Goal: Check status: Verify the current state of an ongoing process or item

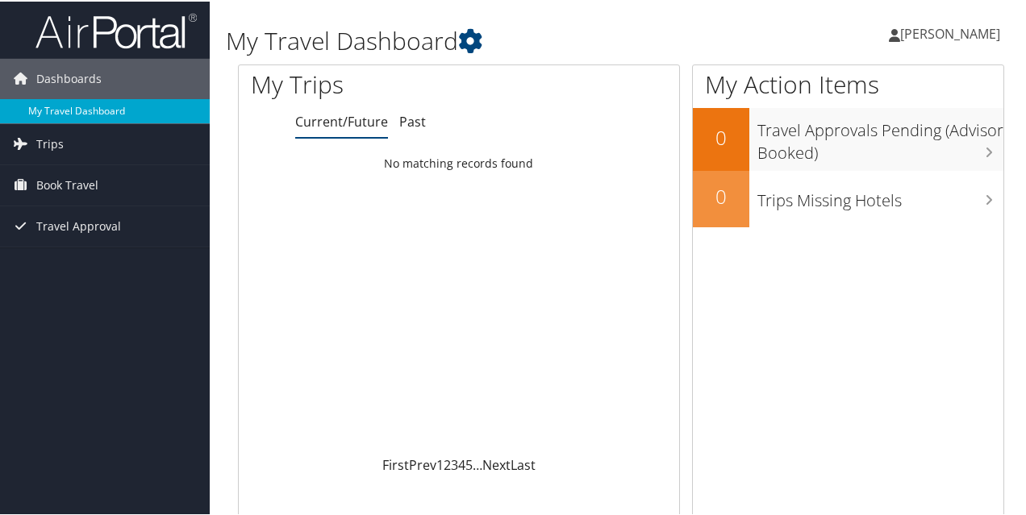
click at [79, 110] on link "My Travel Dashboard" at bounding box center [105, 110] width 210 height 24
click at [944, 29] on span "[PERSON_NAME]" at bounding box center [950, 32] width 100 height 18
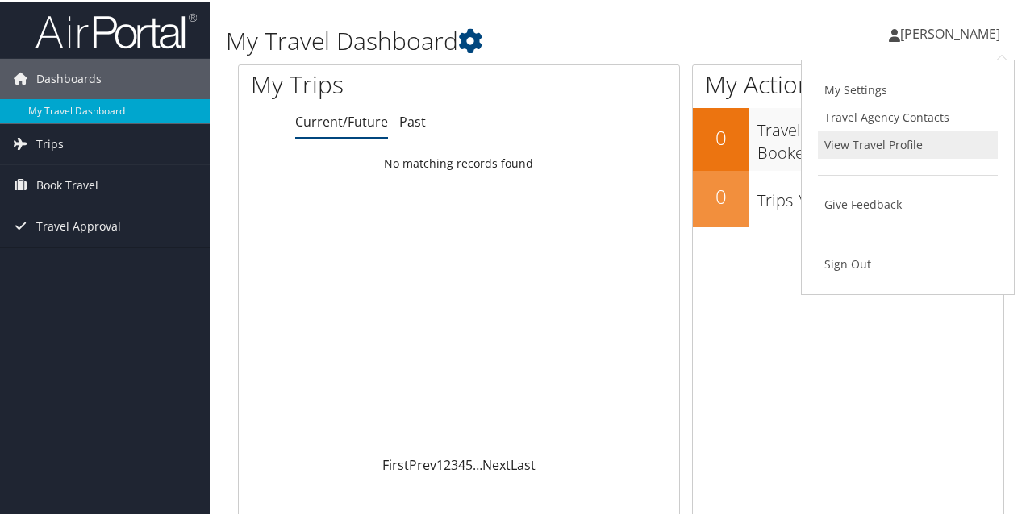
click at [874, 147] on link "View Travel Profile" at bounding box center [908, 143] width 180 height 27
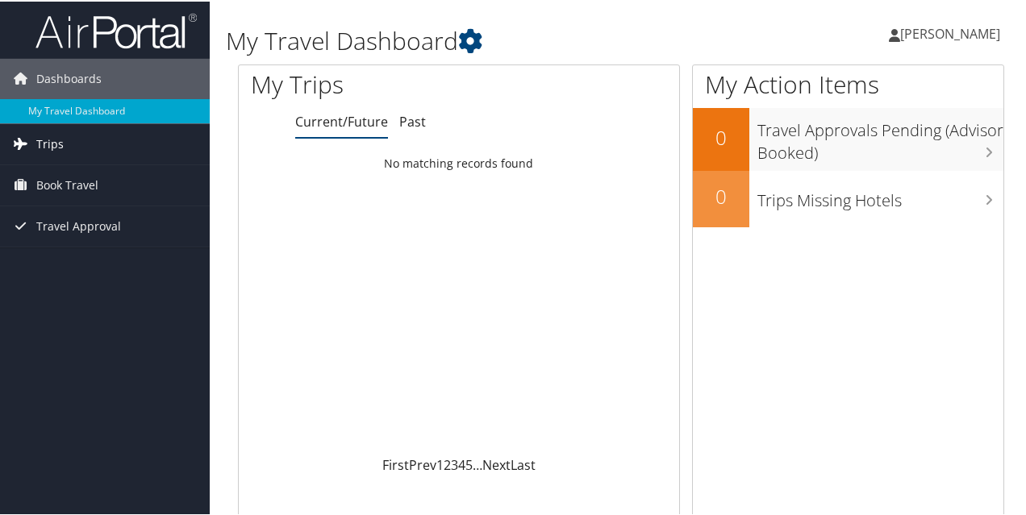
click at [31, 140] on icon at bounding box center [20, 142] width 24 height 24
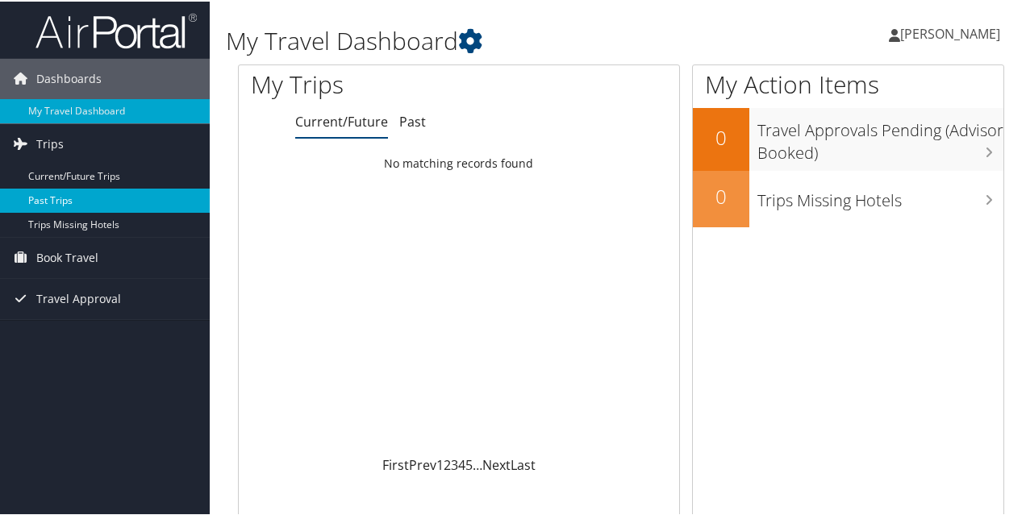
click at [45, 201] on link "Past Trips" at bounding box center [105, 199] width 210 height 24
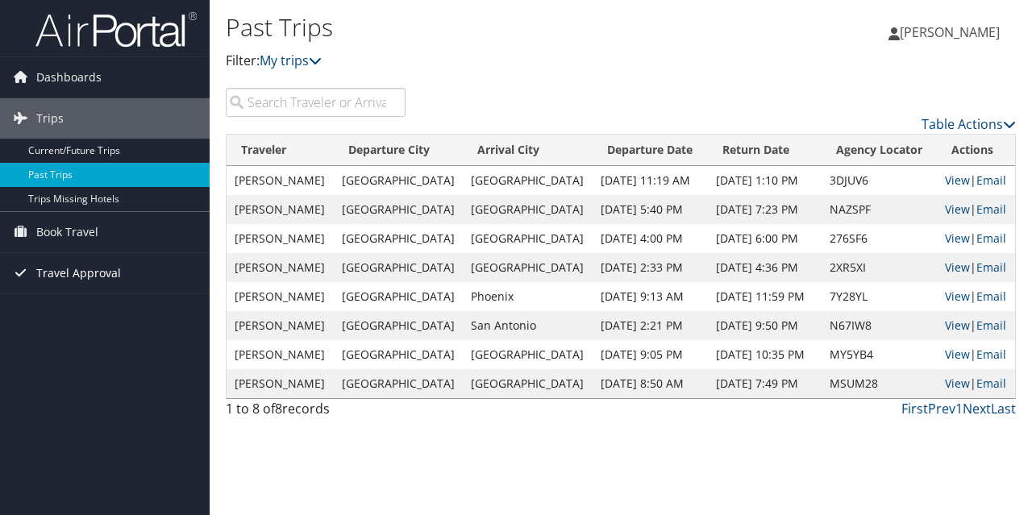
click at [75, 273] on span "Travel Approval" at bounding box center [78, 273] width 85 height 40
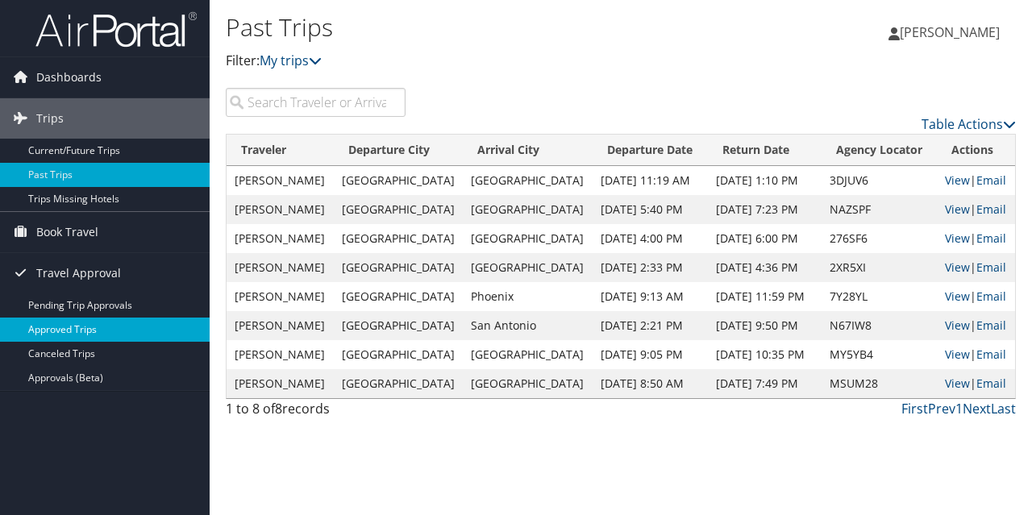
click at [43, 333] on link "Approved Trips" at bounding box center [105, 330] width 210 height 24
